Goal: Transaction & Acquisition: Purchase product/service

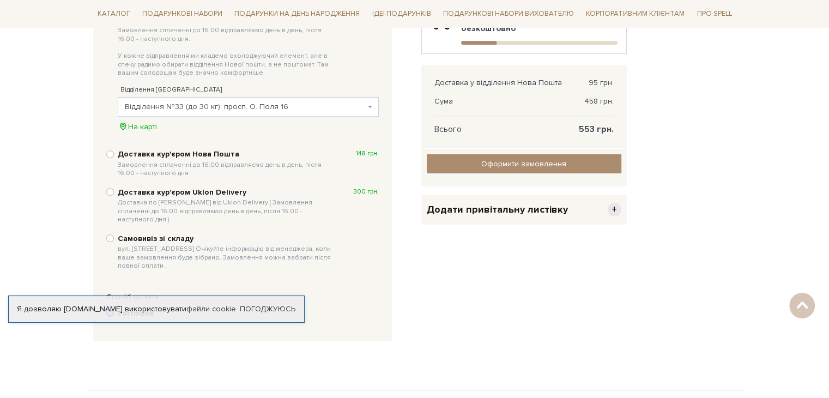
scroll to position [306, 0]
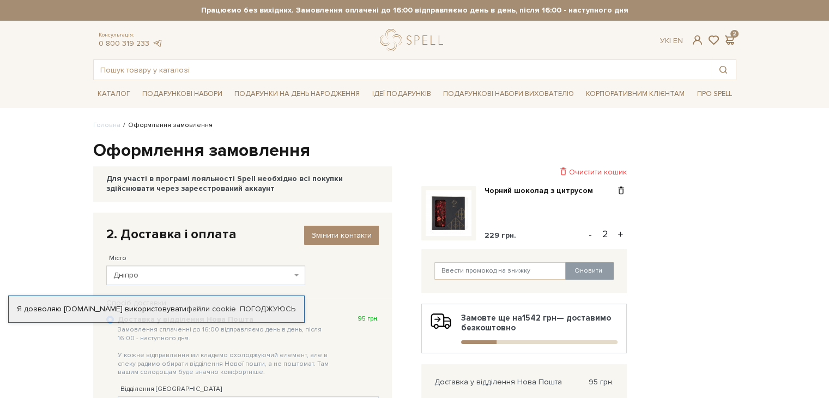
click at [523, 199] on div "Чорний шоколад з цитрусом 229 грн." at bounding box center [542, 213] width 117 height 54
click at [462, 216] on img at bounding box center [449, 213] width 46 height 46
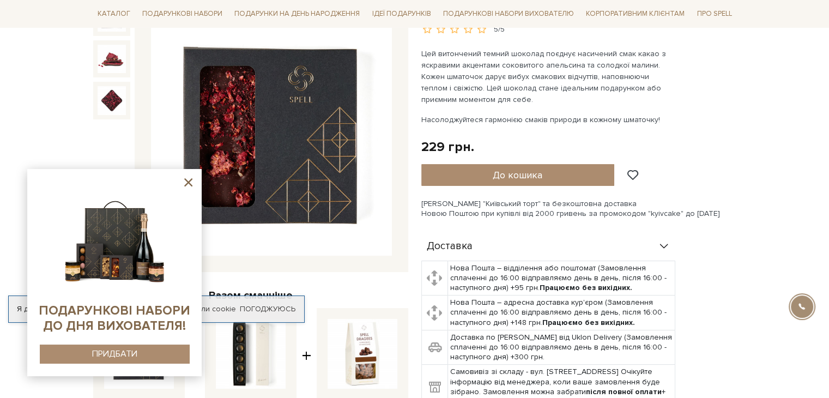
scroll to position [82, 0]
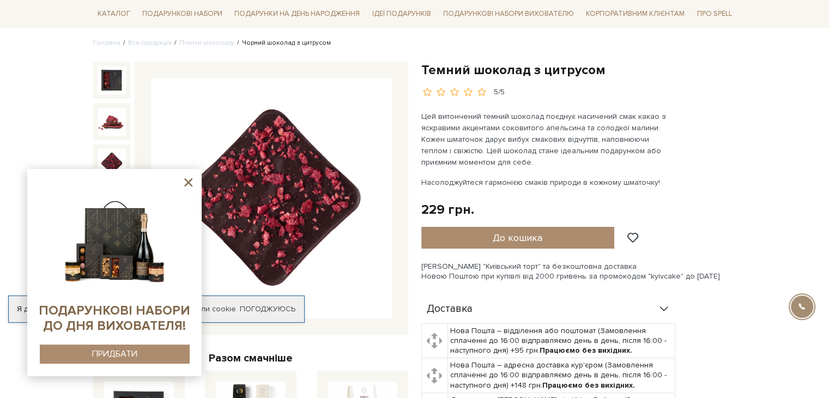
click at [188, 185] on icon at bounding box center [188, 182] width 14 height 14
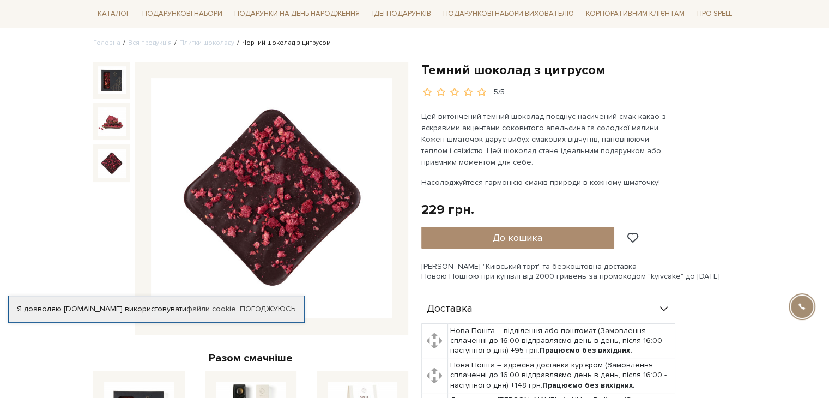
click at [124, 170] on img at bounding box center [112, 163] width 28 height 28
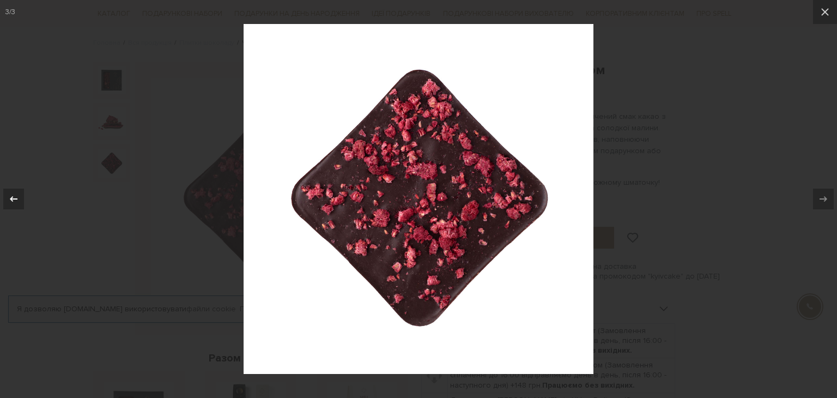
click at [9, 195] on icon at bounding box center [13, 198] width 13 height 13
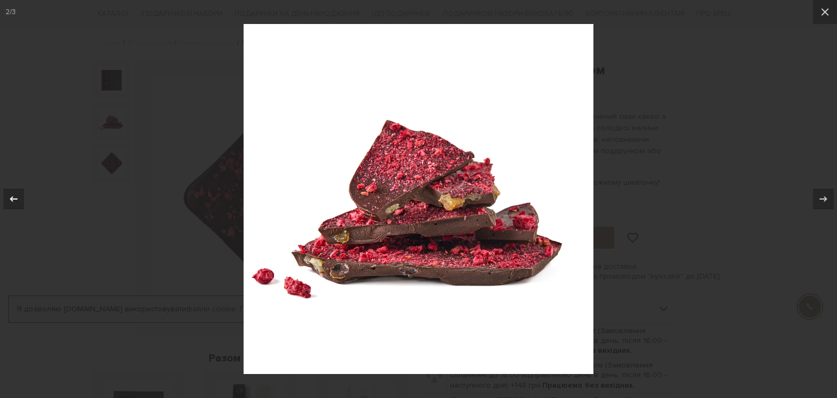
click at [9, 195] on icon at bounding box center [13, 198] width 13 height 13
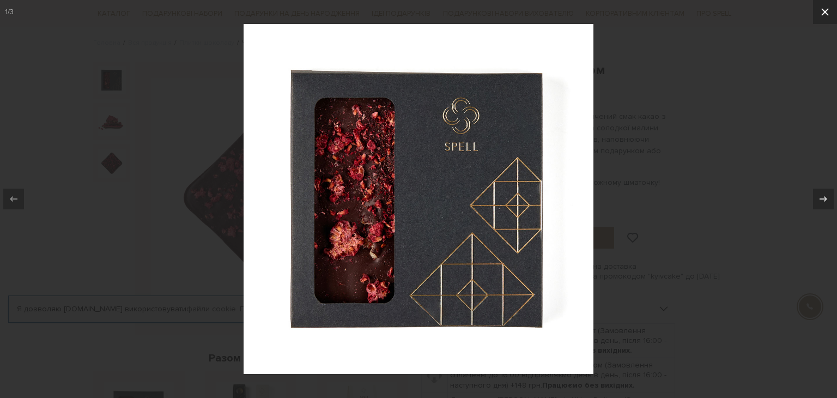
click at [825, 11] on icon at bounding box center [825, 11] width 13 height 13
